Goal: Information Seeking & Learning: Learn about a topic

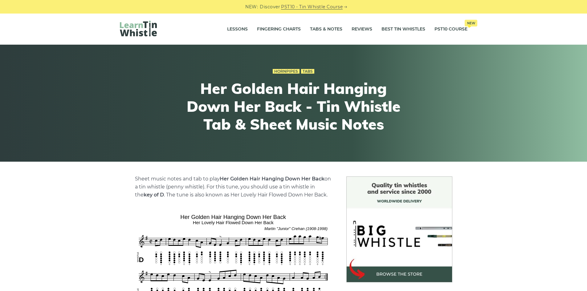
click at [135, 26] on img at bounding box center [138, 29] width 37 height 16
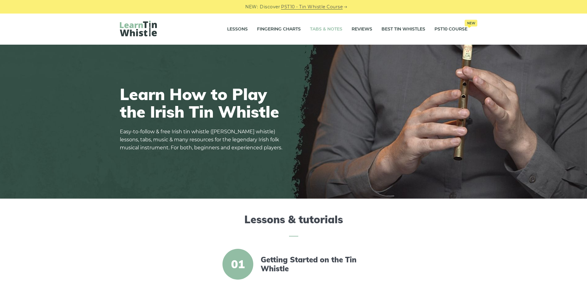
click at [329, 29] on link "Tabs & Notes" at bounding box center [326, 29] width 32 height 15
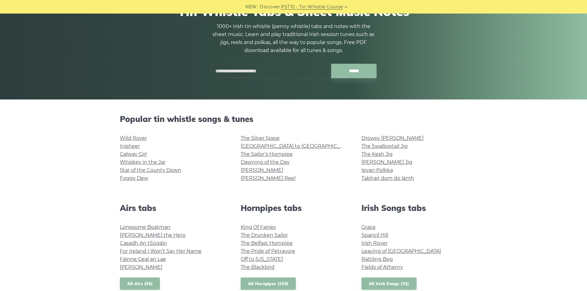
scroll to position [62, 0]
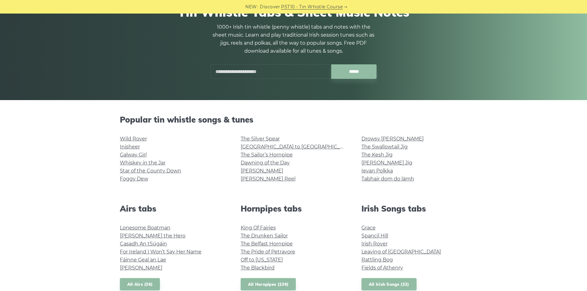
click at [276, 69] on input "text" at bounding box center [270, 71] width 121 height 14
type input "******"
click at [331, 64] on input "******" at bounding box center [353, 71] width 45 height 14
click at [346, 73] on input "******" at bounding box center [353, 71] width 45 height 14
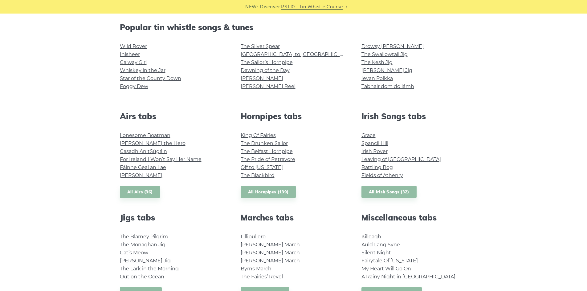
scroll to position [185, 0]
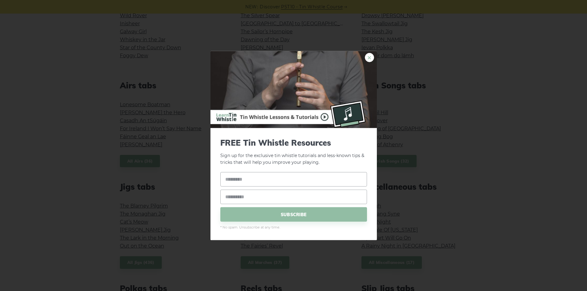
click at [369, 58] on link "×" at bounding box center [369, 57] width 9 height 9
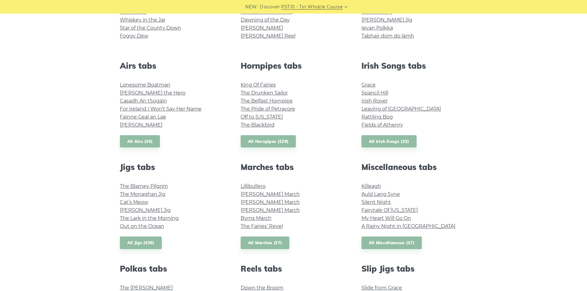
scroll to position [216, 0]
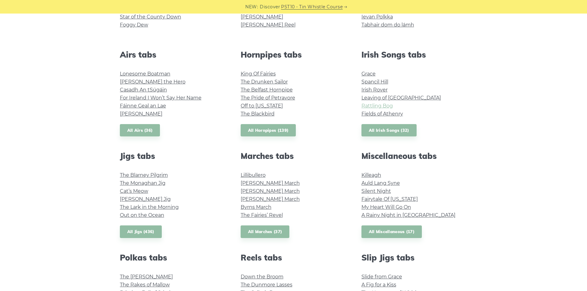
click at [382, 106] on link "Rattling Bog" at bounding box center [376, 106] width 31 height 6
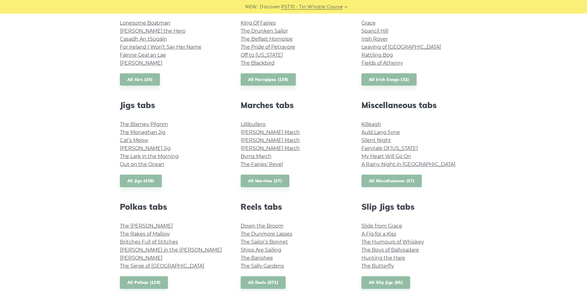
scroll to position [277, 0]
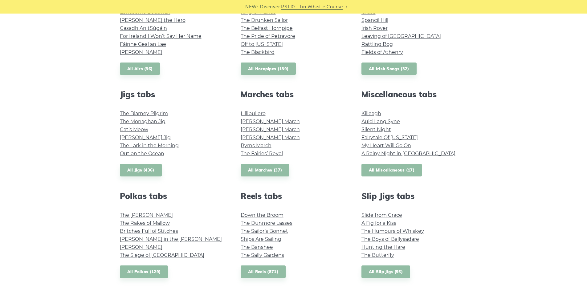
click at [398, 169] on link "All Miscellaneous (17)" at bounding box center [391, 170] width 61 height 13
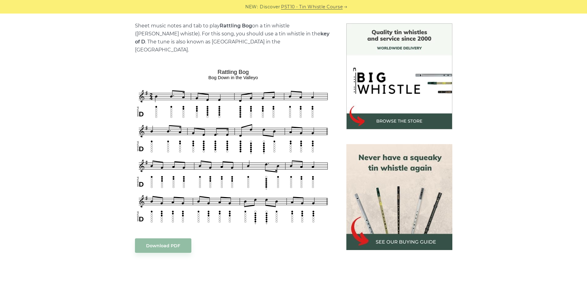
scroll to position [154, 0]
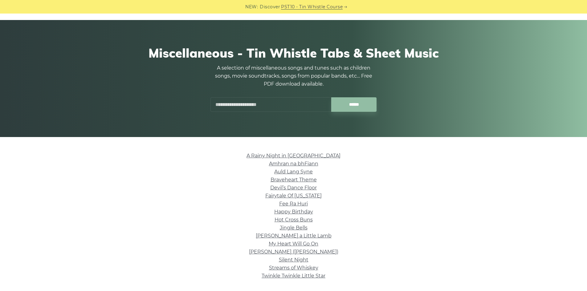
scroll to position [92, 0]
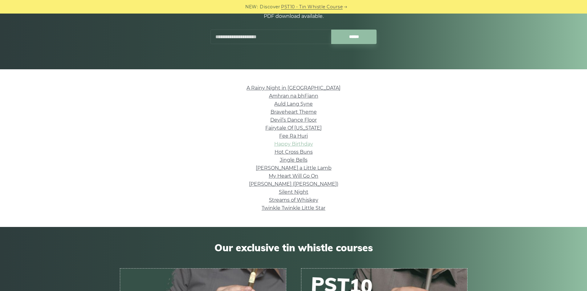
click at [306, 142] on link "Happy Birthday" at bounding box center [293, 144] width 39 height 6
click at [294, 183] on link "[PERSON_NAME] ([PERSON_NAME])" at bounding box center [293, 184] width 89 height 6
click at [301, 113] on link "Braveheart Theme" at bounding box center [293, 112] width 46 height 6
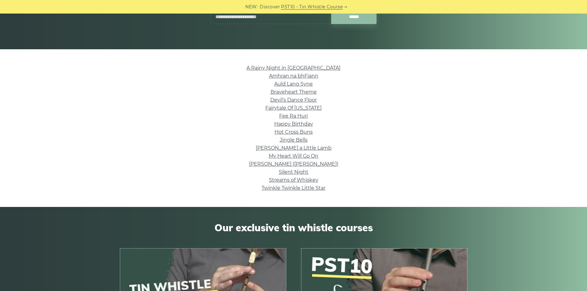
scroll to position [123, 0]
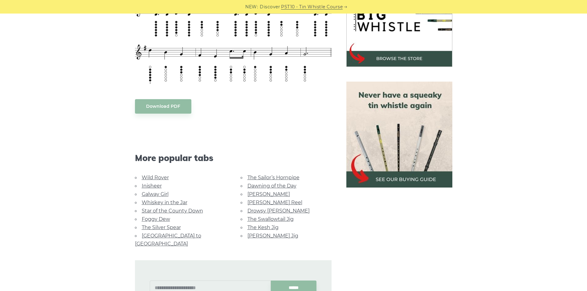
scroll to position [185, 0]
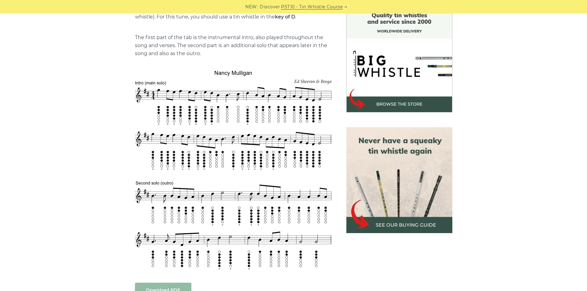
scroll to position [185, 0]
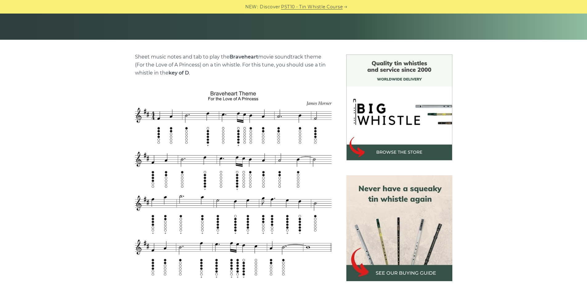
scroll to position [123, 0]
